Goal: Check status: Check status

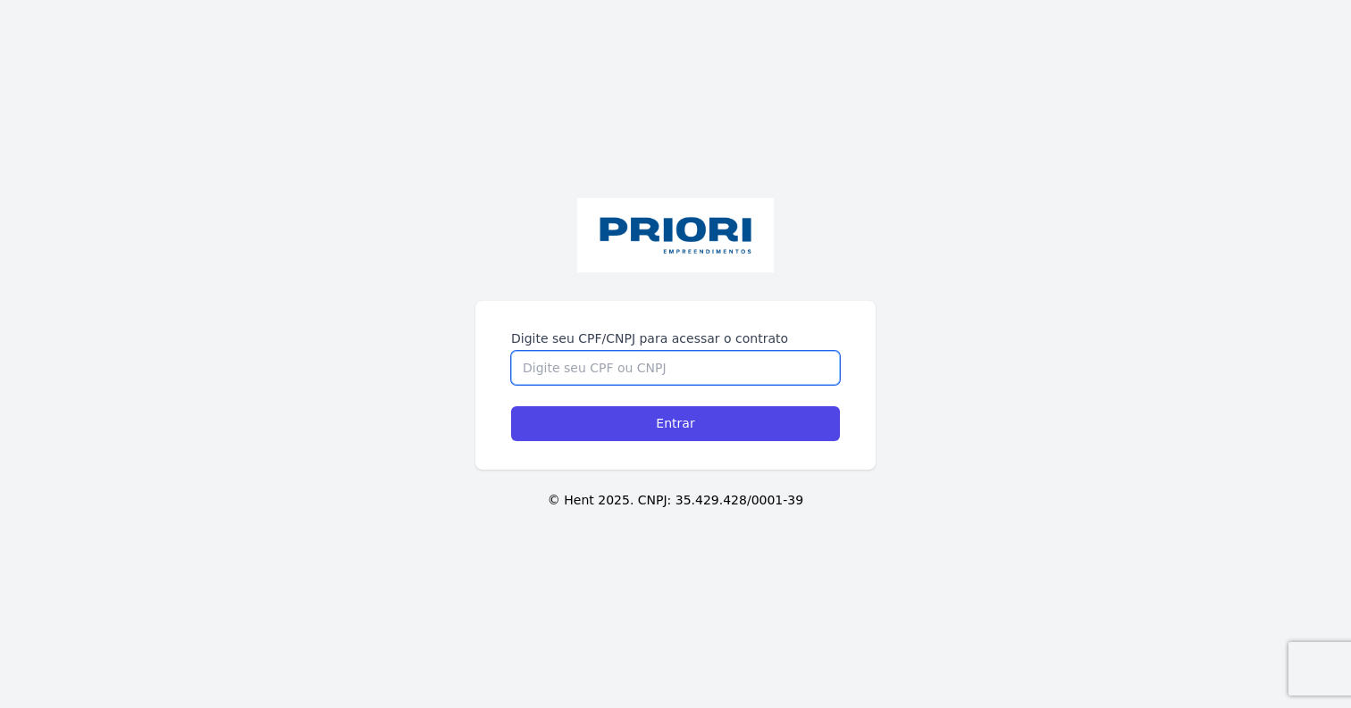
click at [638, 367] on input "Digite seu CPF/CNPJ para acessar o contrato" at bounding box center [675, 368] width 329 height 34
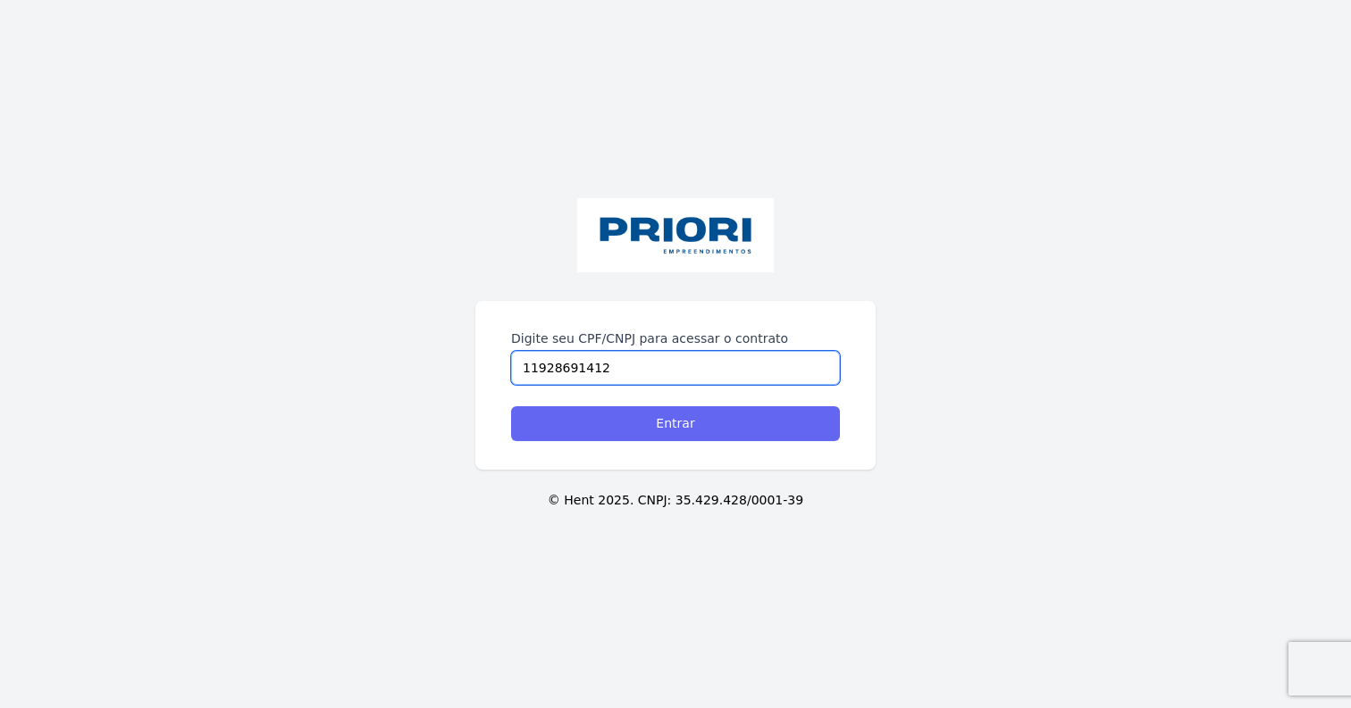
type input "11928691412"
click at [660, 429] on input "Entrar" at bounding box center [675, 423] width 329 height 35
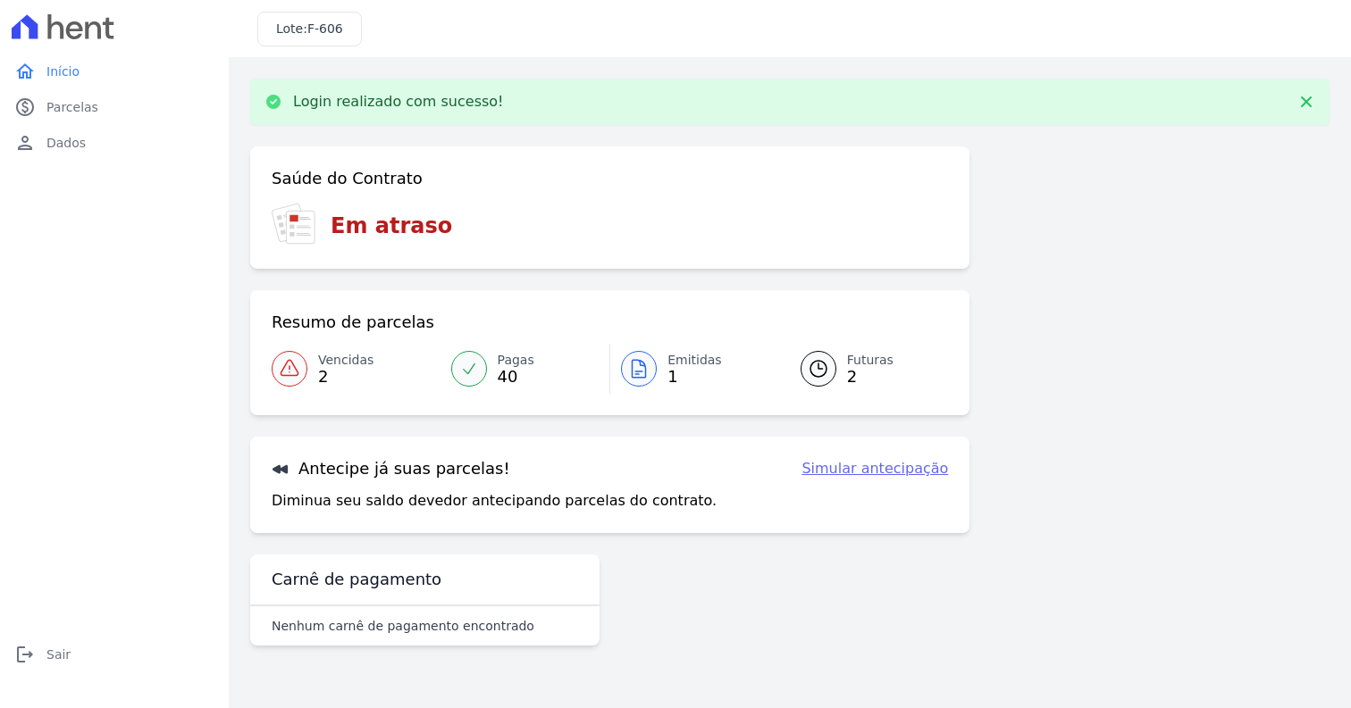
click at [824, 378] on icon at bounding box center [817, 368] width 21 height 21
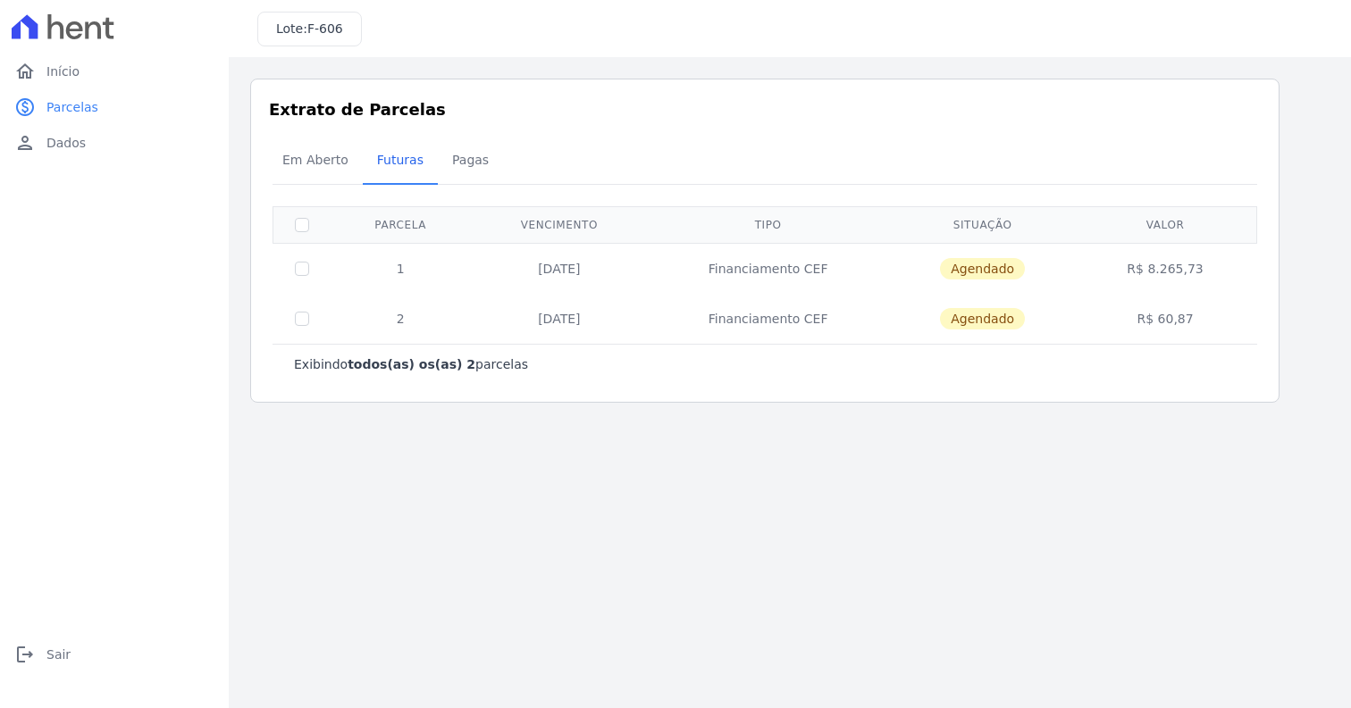
click at [811, 368] on div "Exibindo todos(as) os(as) 2 parcelas" at bounding box center [764, 365] width 941 height 18
click at [290, 159] on span "Em Aberto" at bounding box center [316, 160] width 88 height 36
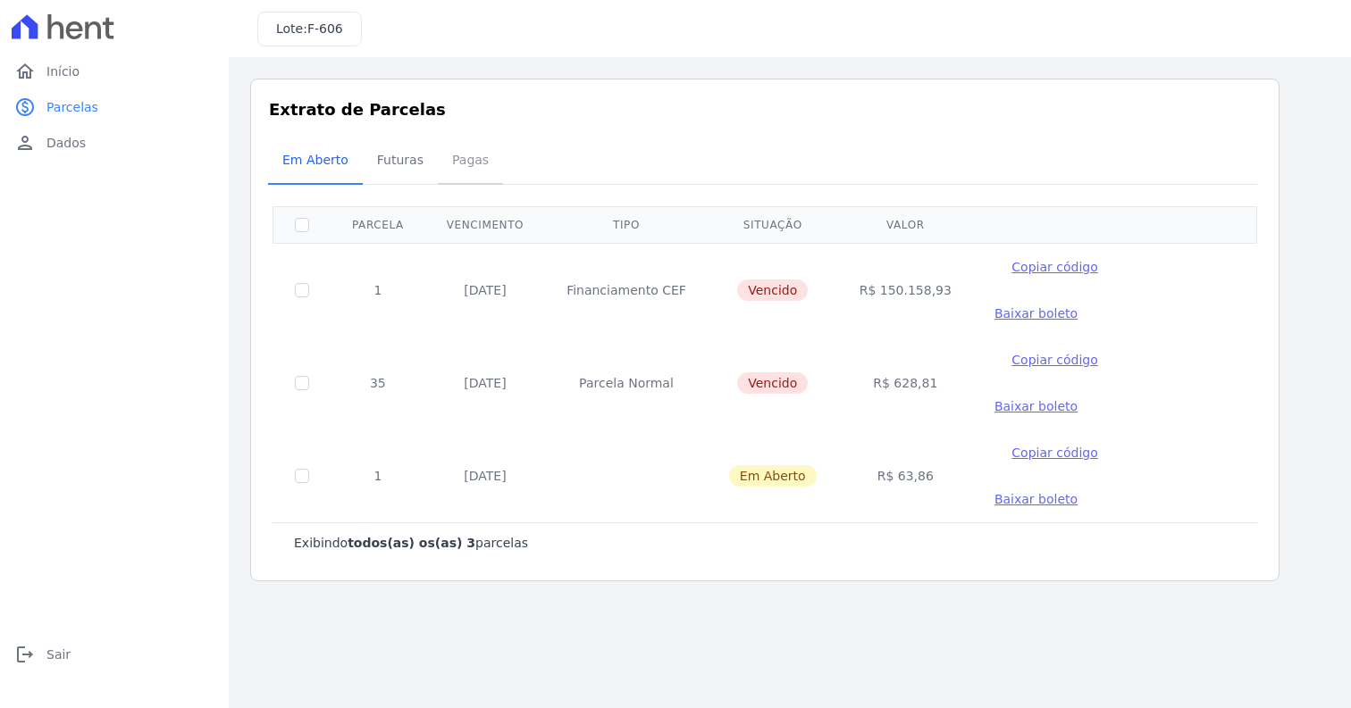
click at [479, 163] on span "Pagas" at bounding box center [470, 160] width 58 height 36
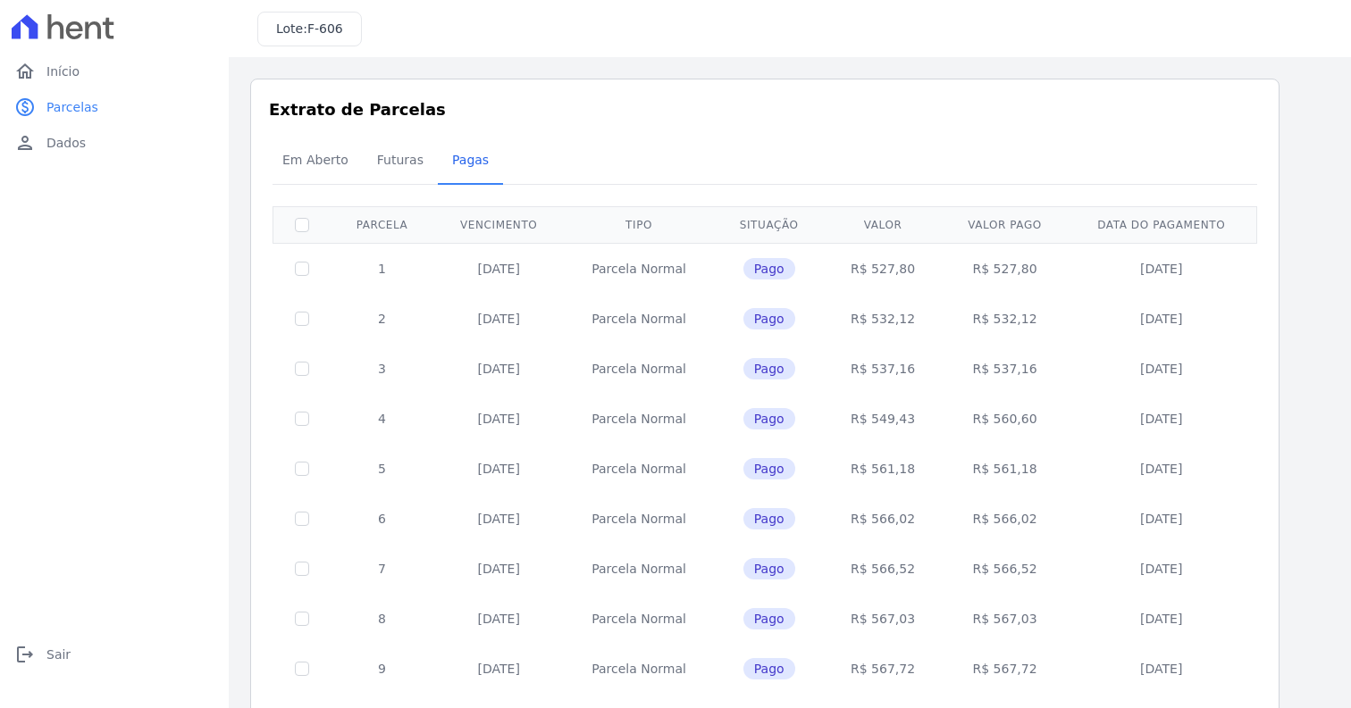
scroll to position [639, 0]
